Goal: Navigation & Orientation: Find specific page/section

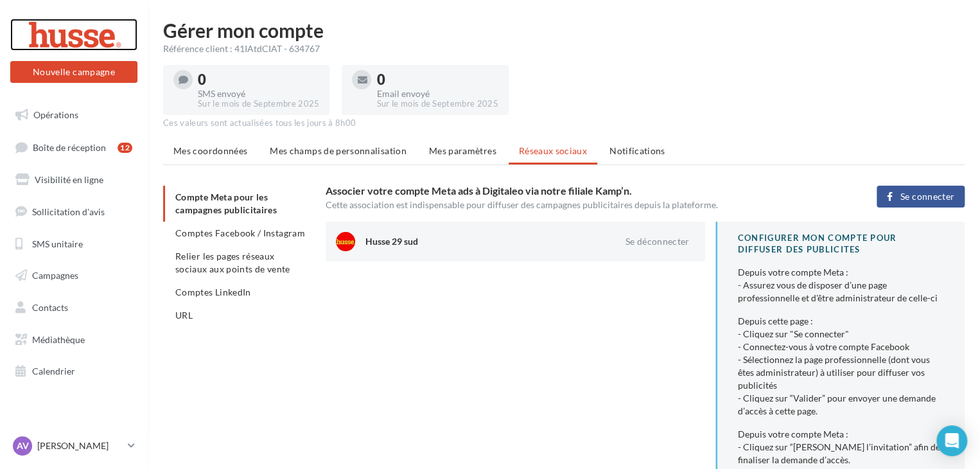
click at [107, 35] on div at bounding box center [73, 35] width 103 height 32
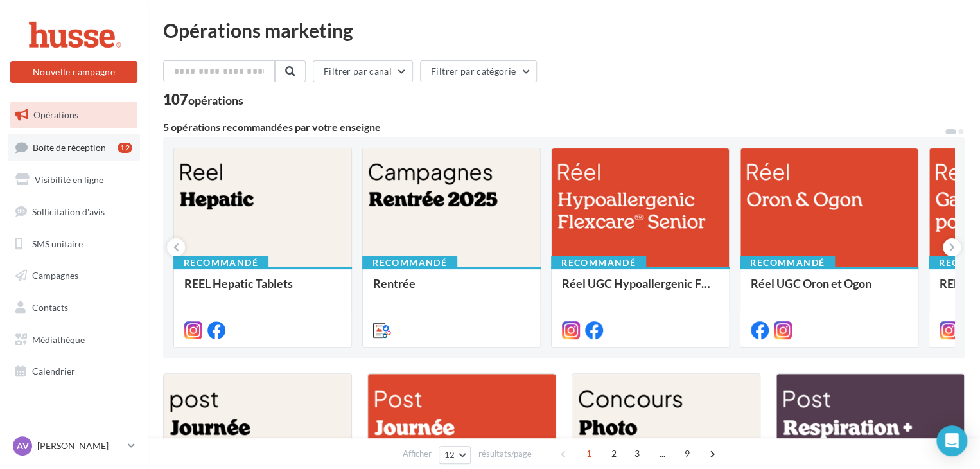
click at [93, 148] on span "Boîte de réception" at bounding box center [69, 146] width 73 height 11
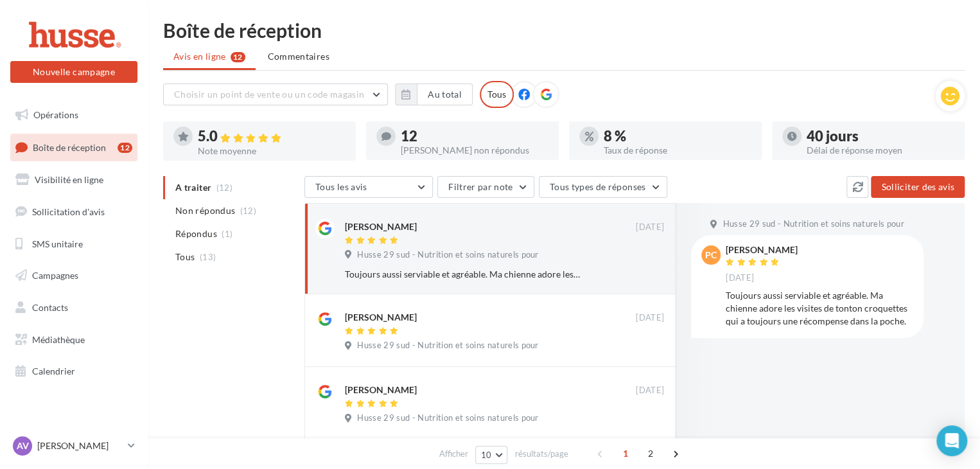
click at [69, 125] on link "Opérations" at bounding box center [74, 114] width 132 height 27
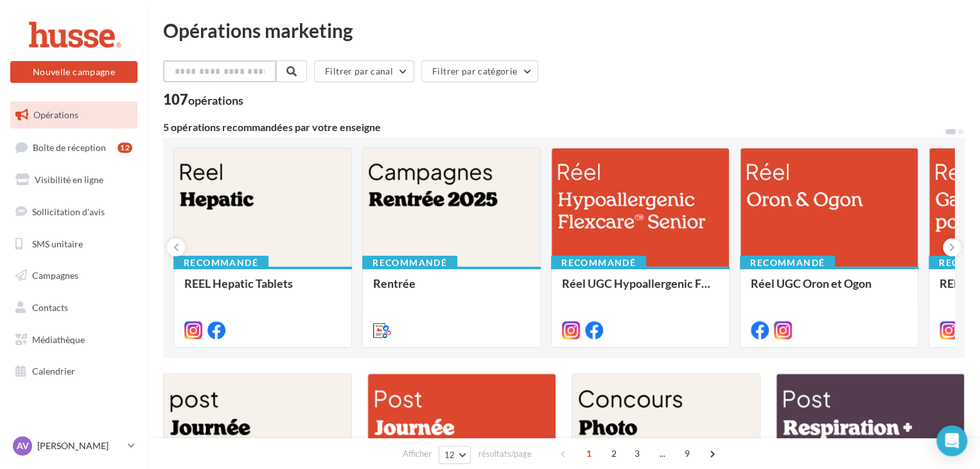
click at [243, 64] on input "text" at bounding box center [219, 71] width 113 height 22
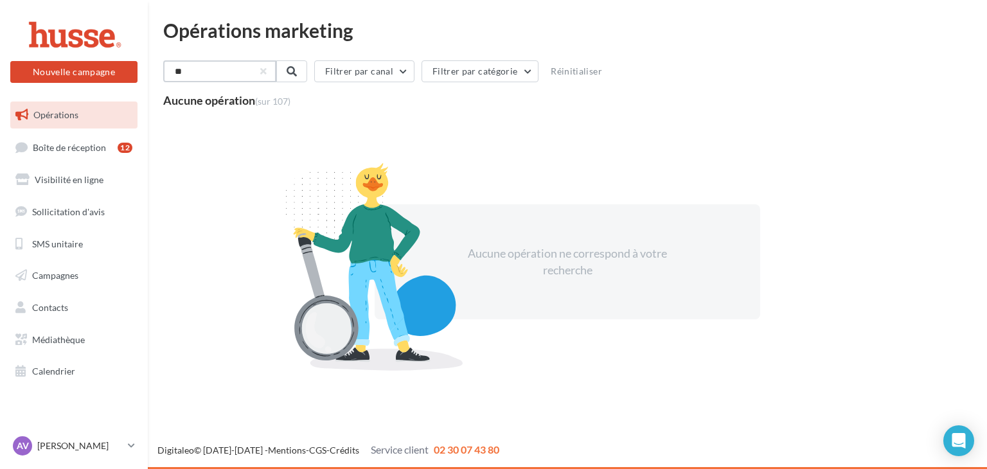
type input "*"
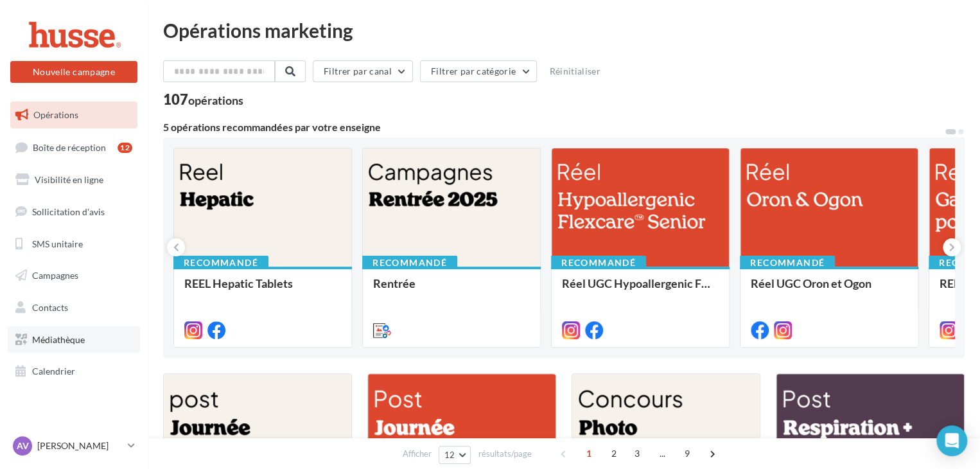
click at [82, 350] on link "Médiathèque" at bounding box center [74, 339] width 132 height 27
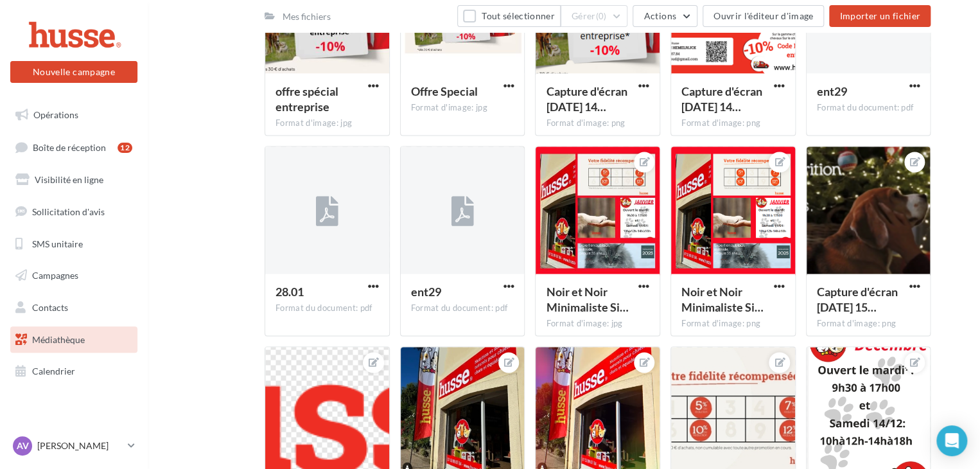
scroll to position [1147, 0]
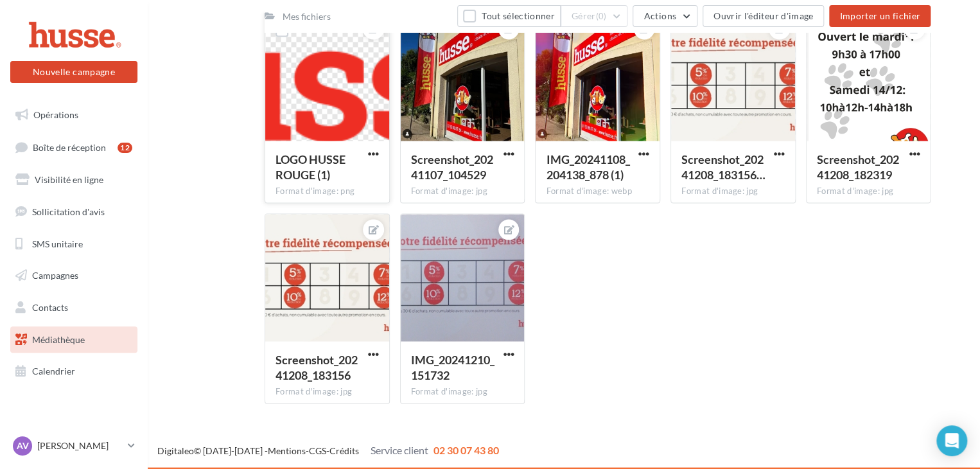
drag, startPoint x: 306, startPoint y: 98, endPoint x: 292, endPoint y: 108, distance: 17.6
click at [292, 108] on div at bounding box center [327, 77] width 124 height 128
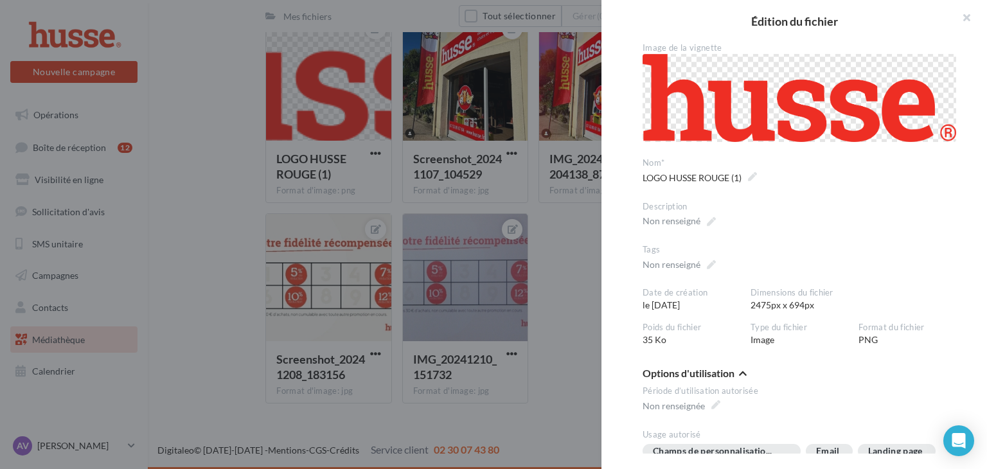
click at [692, 127] on img at bounding box center [798, 98] width 313 height 88
click at [984, 150] on div "**********" at bounding box center [799, 247] width 396 height 411
click at [150, 242] on div at bounding box center [493, 234] width 987 height 469
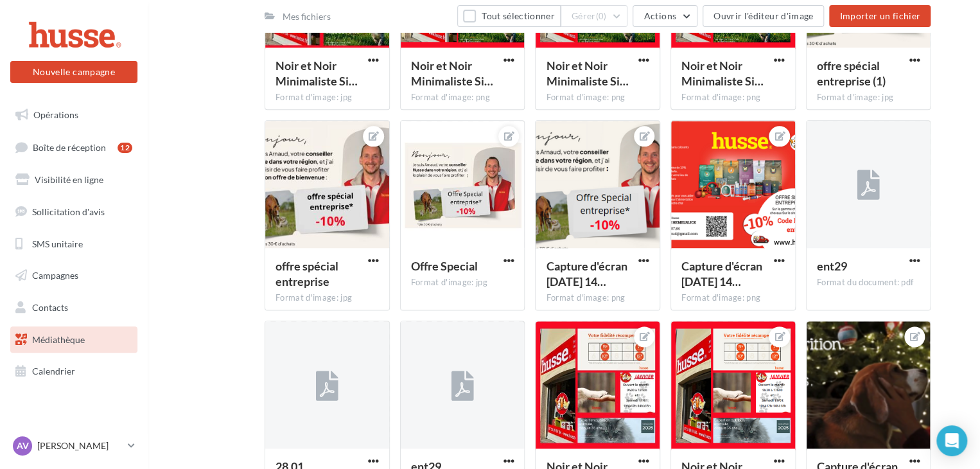
scroll to position [687, 0]
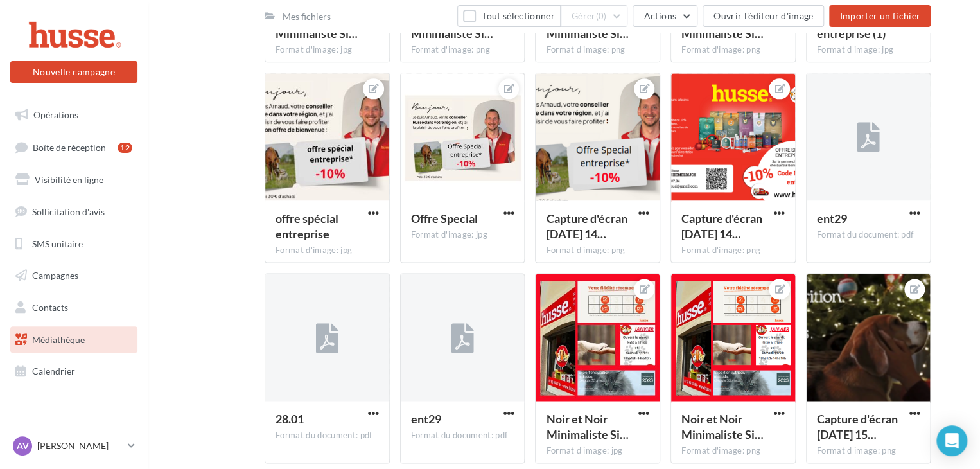
click at [970, 243] on div "Mes fichiers Partagés avec moi Mes fichiers Tout sélectionner Gérer (0) Actions…" at bounding box center [569, 135] width 812 height 1479
